Goal: Information Seeking & Learning: Find specific fact

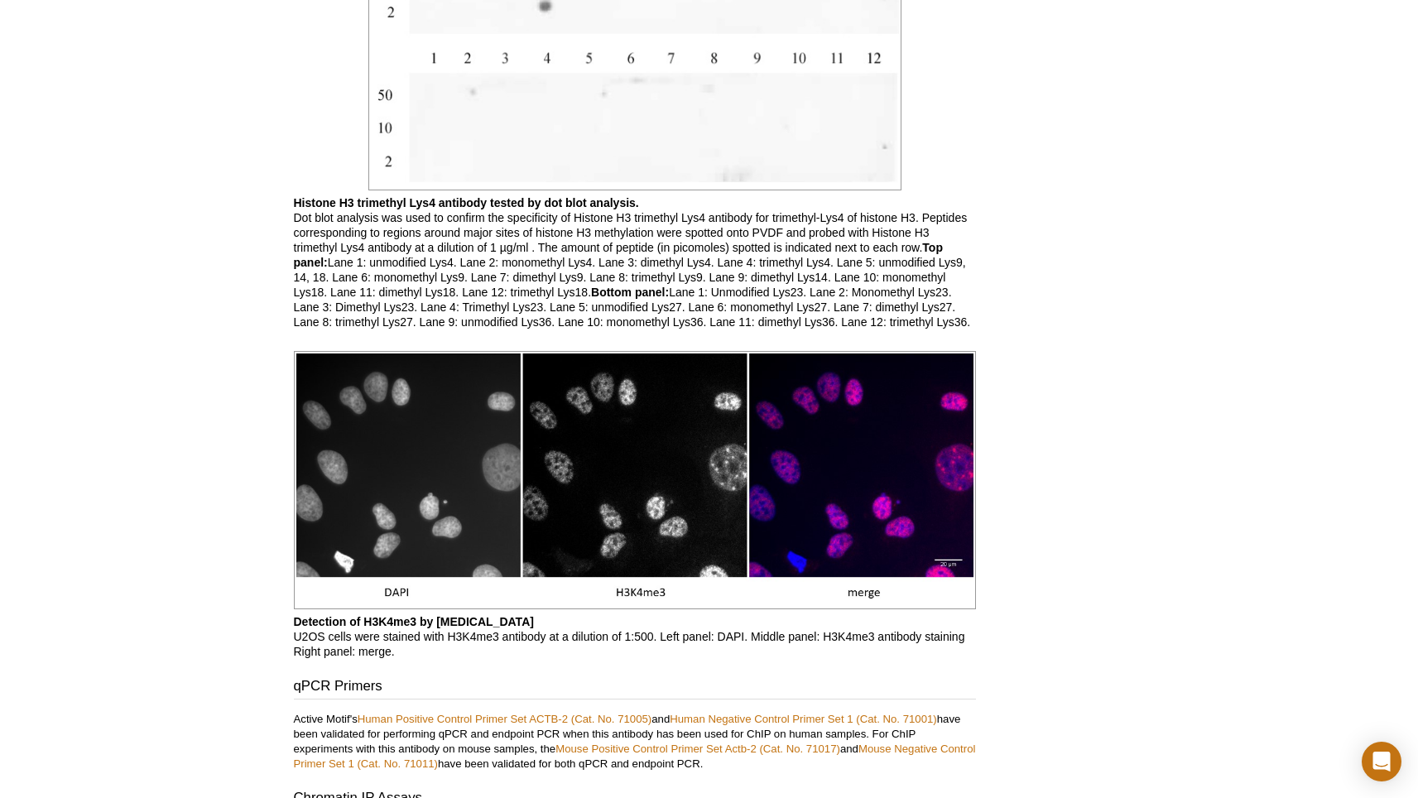
scroll to position [1943, 0]
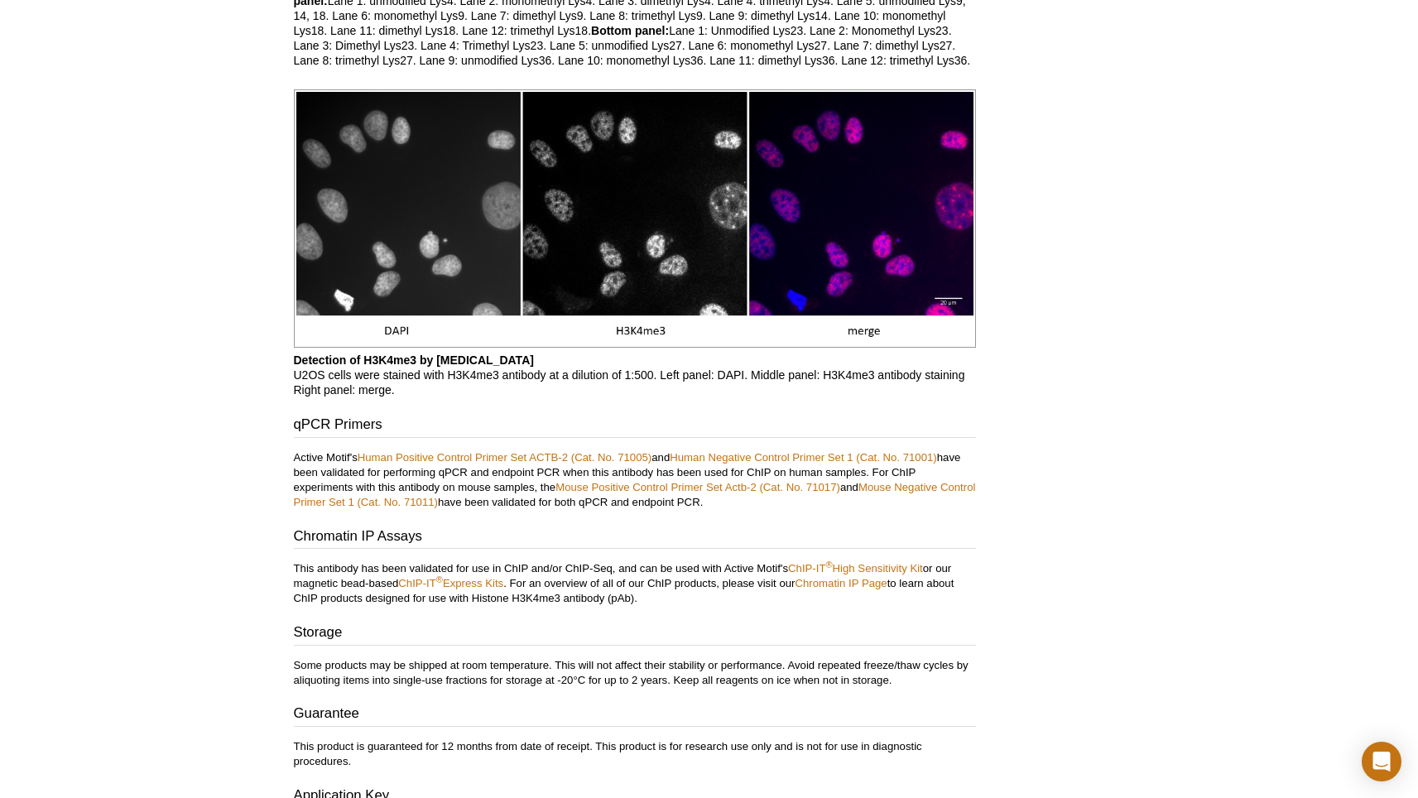
scroll to position [2164, 0]
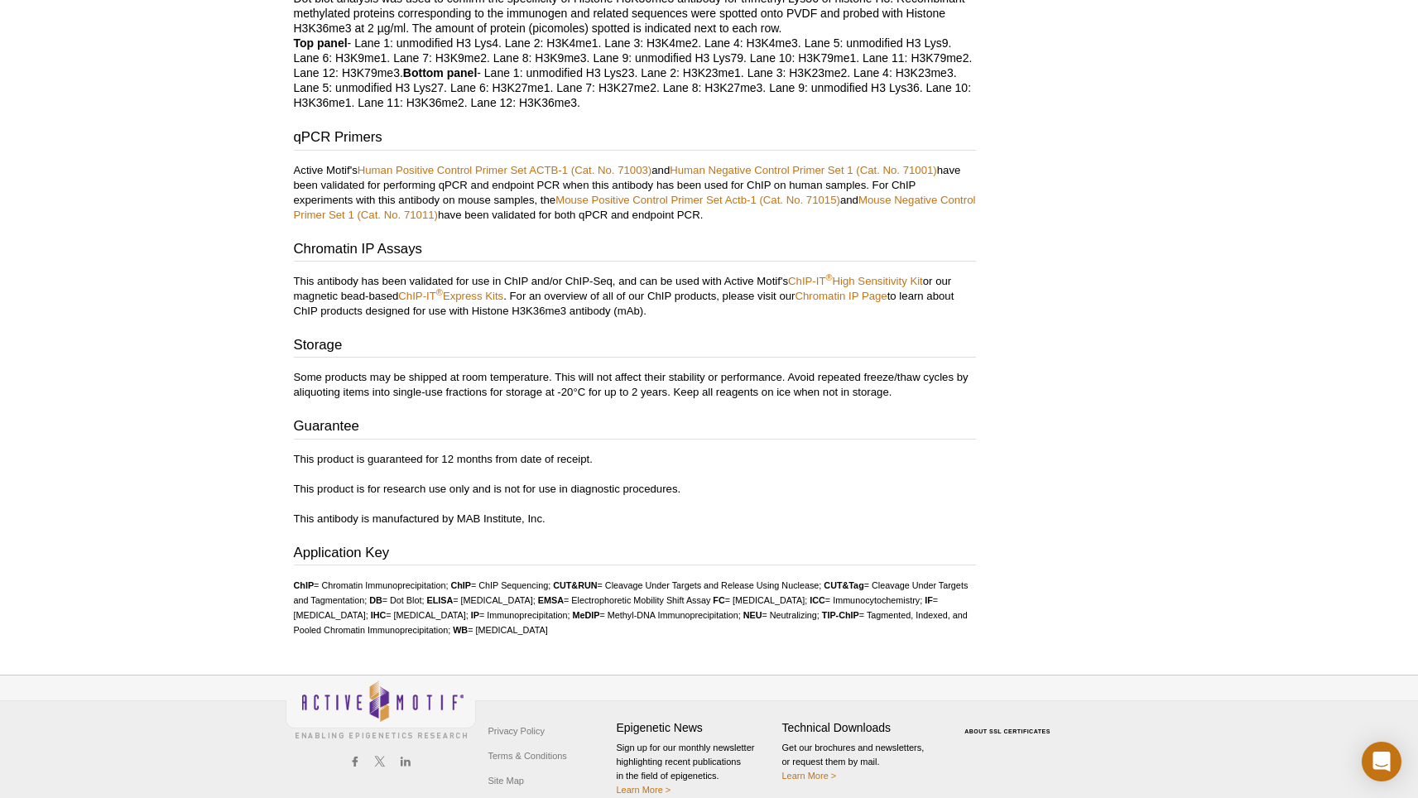
scroll to position [3012, 0]
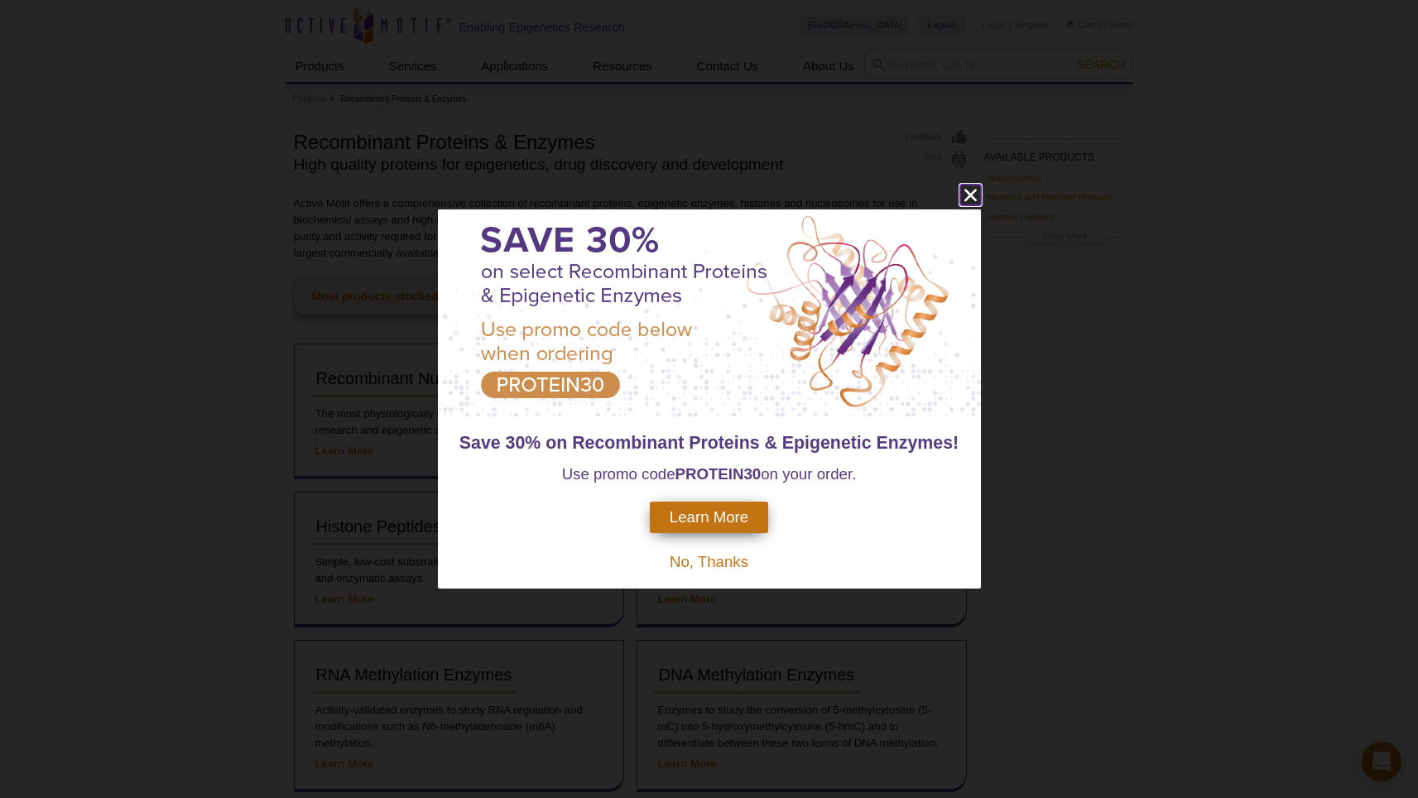
click at [970, 199] on icon "close" at bounding box center [970, 195] width 21 height 21
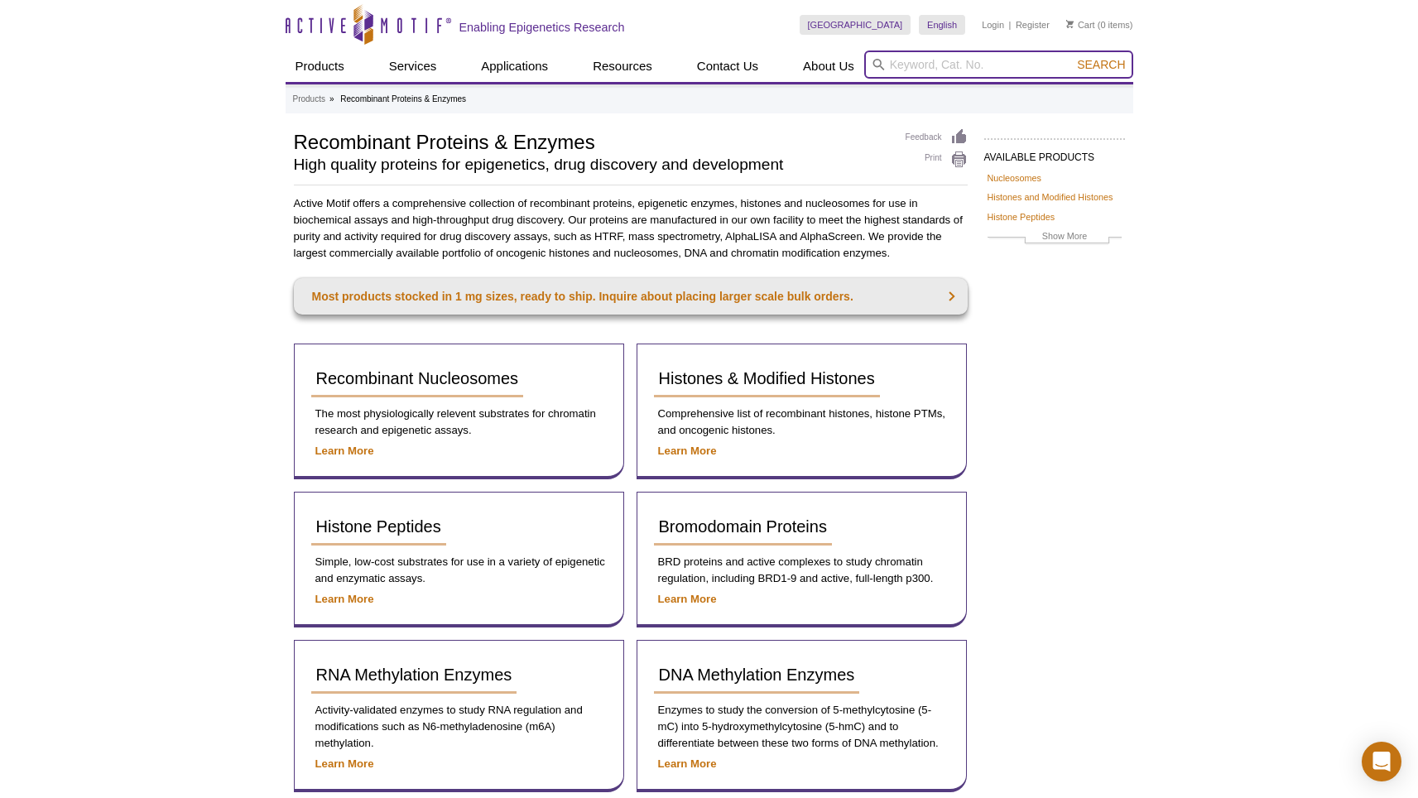
click at [955, 67] on input "search" at bounding box center [998, 64] width 269 height 28
paste input "39915"
type input "39915"
click at [1072, 57] on button "Search" at bounding box center [1101, 64] width 58 height 15
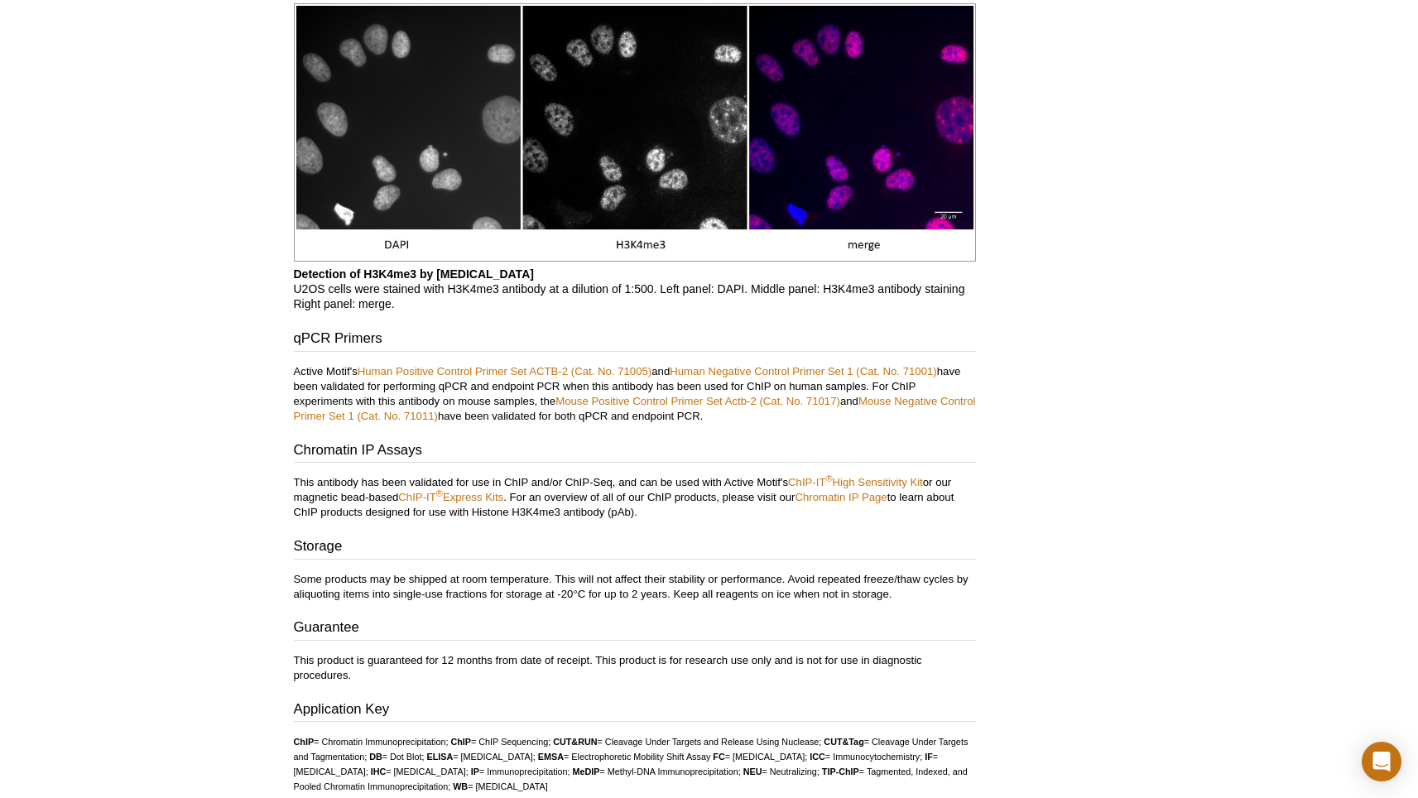
scroll to position [2268, 0]
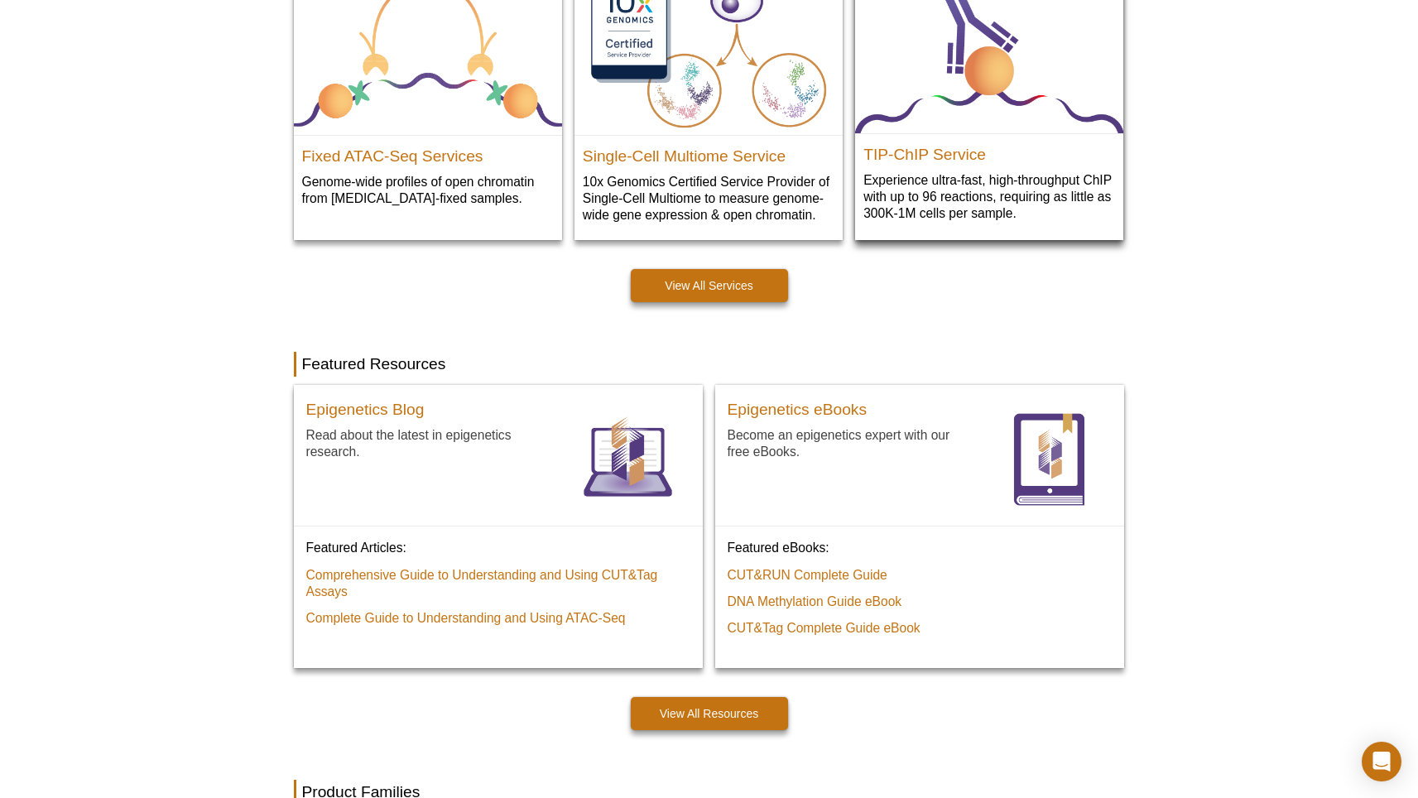
scroll to position [925, 0]
